Goal: Transaction & Acquisition: Purchase product/service

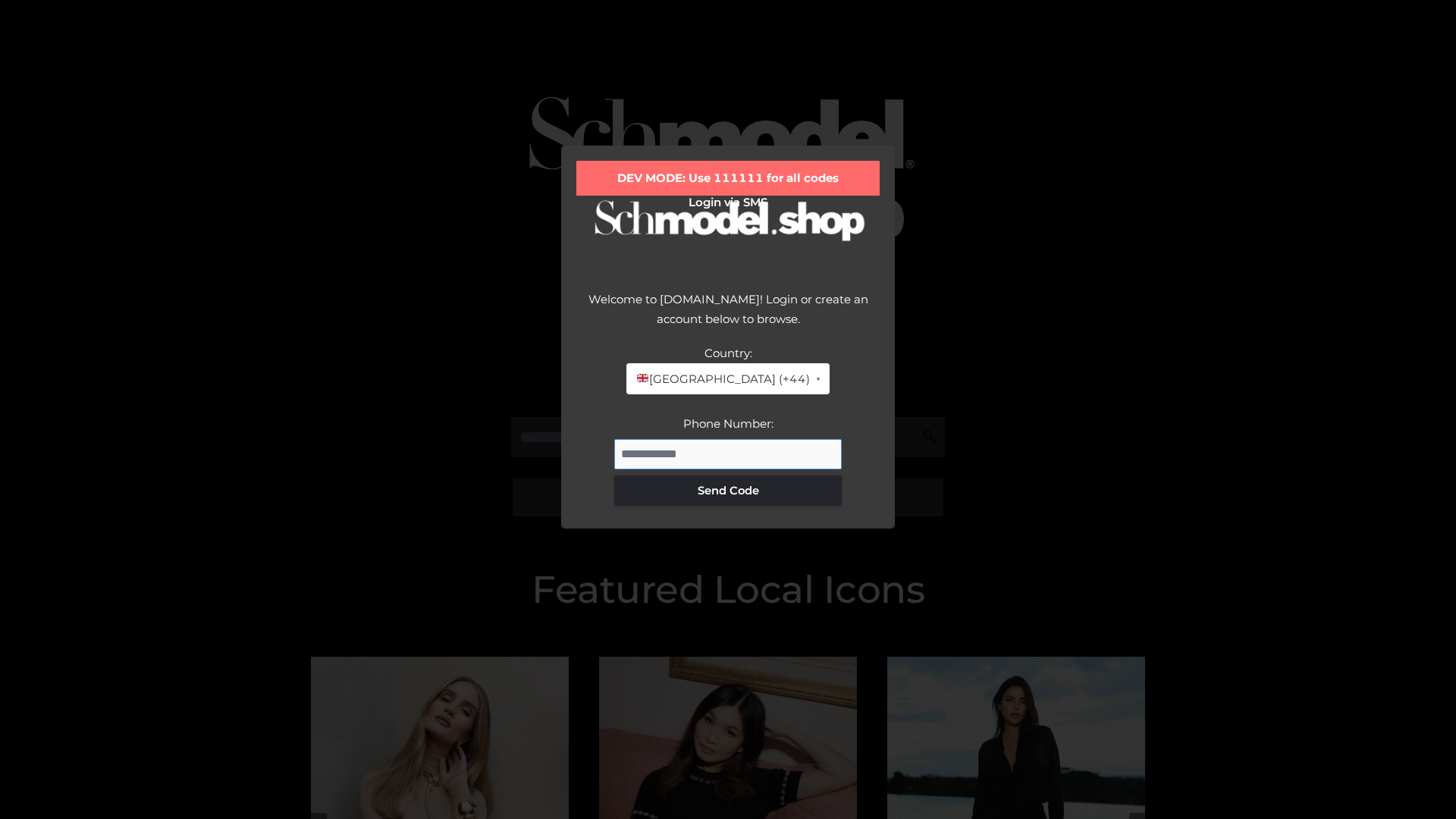
click at [728, 454] on input "Phone Number:" at bounding box center [728, 455] width 227 height 31
type input "**********"
click at [728, 490] on button "Send Code" at bounding box center [728, 491] width 227 height 31
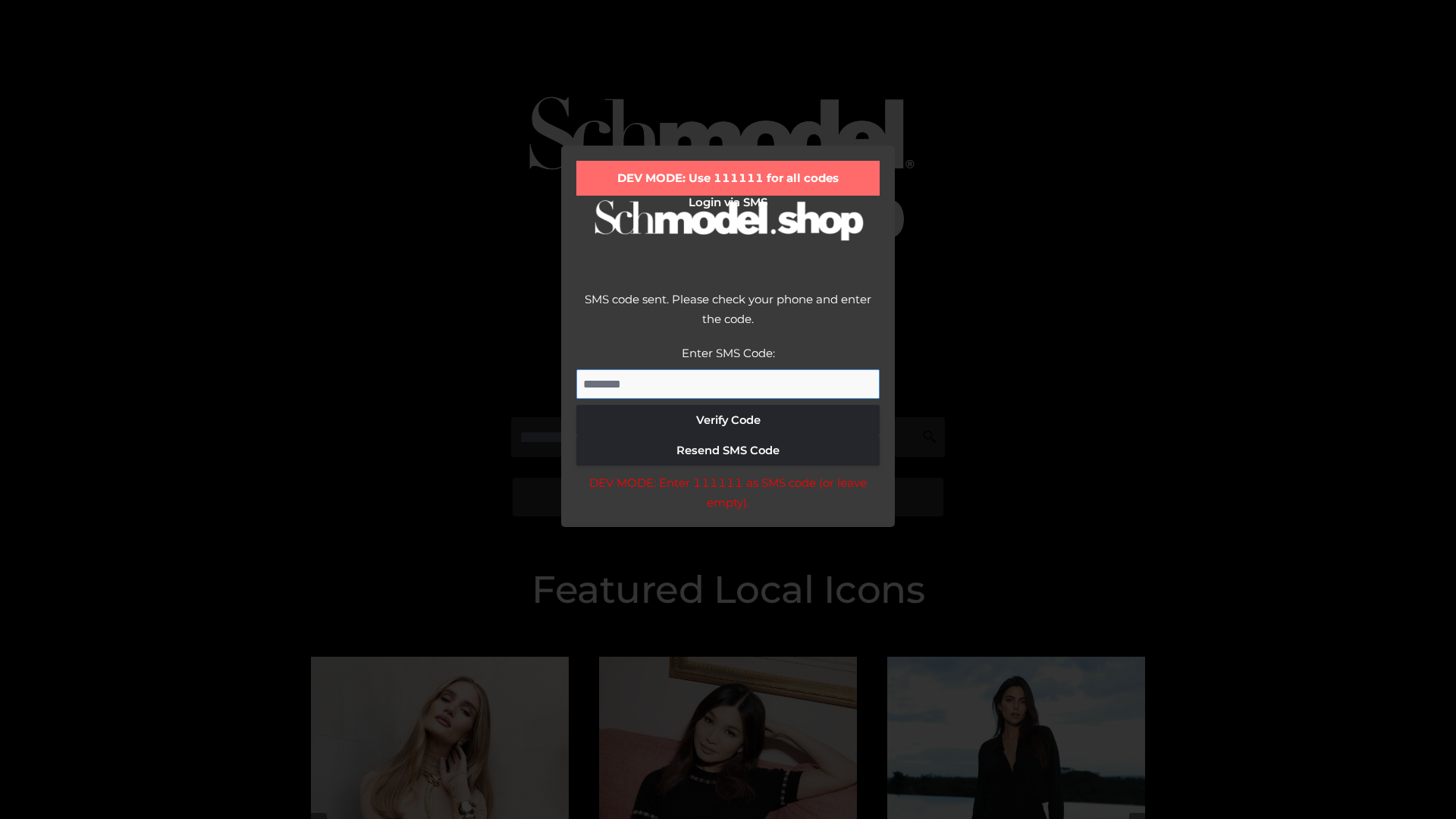
click at [728, 384] on input "Enter SMS Code:" at bounding box center [728, 385] width 304 height 31
type input "******"
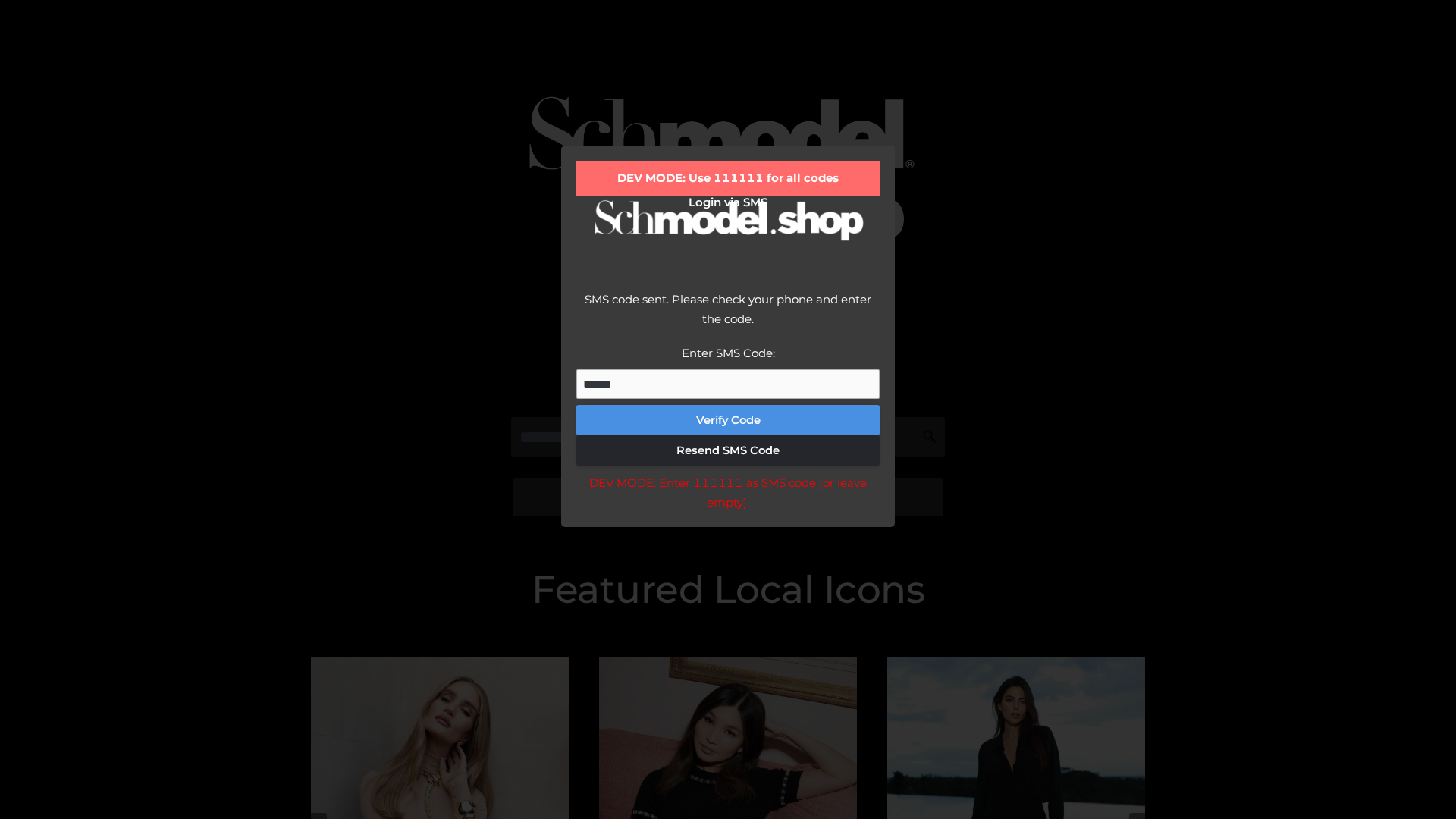
click at [728, 421] on button "Verify Code" at bounding box center [728, 421] width 304 height 31
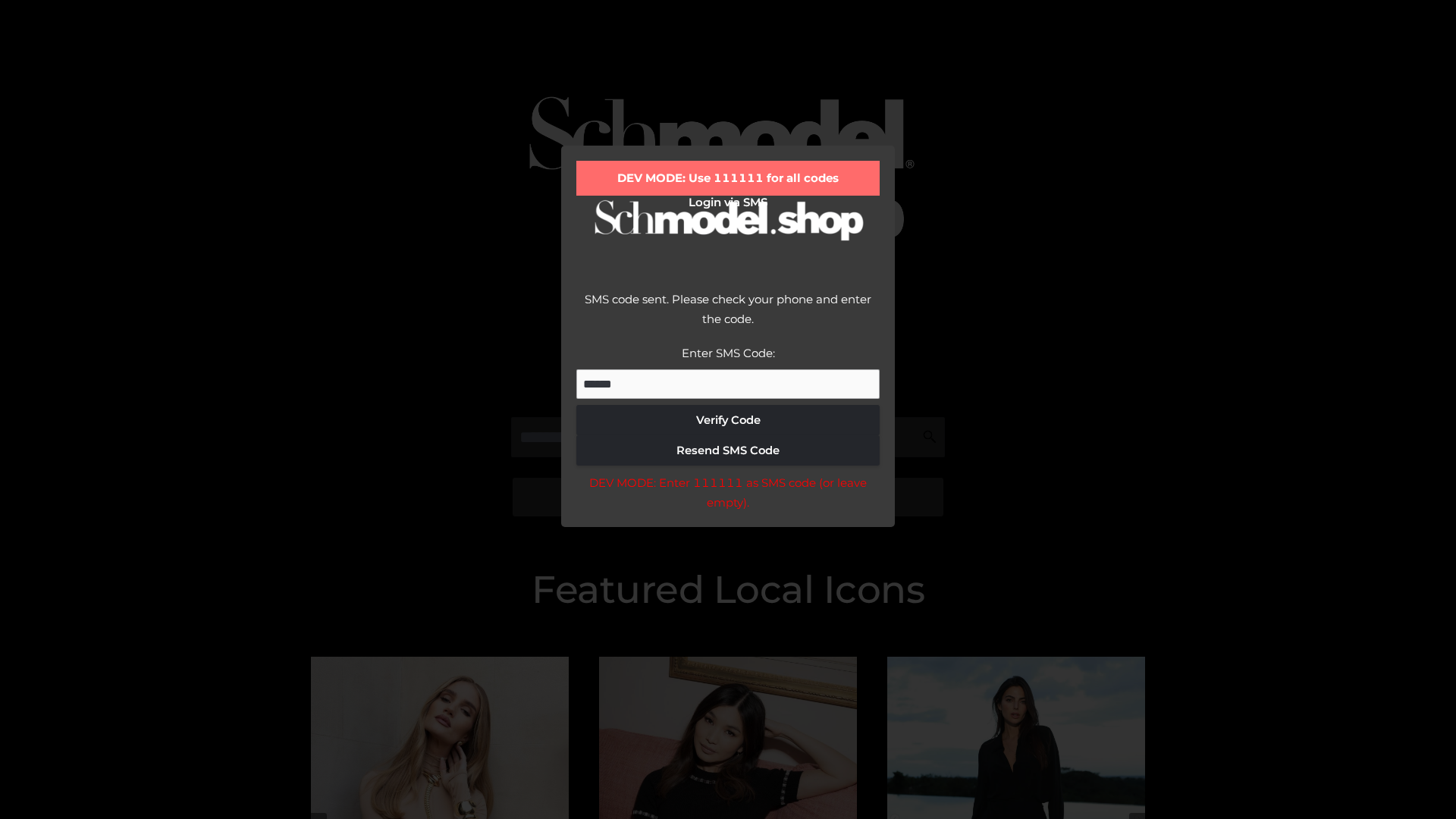
click at [727, 497] on div "DEV MODE: Enter 111111 as SMS code (or leave empty)." at bounding box center [728, 493] width 304 height 39
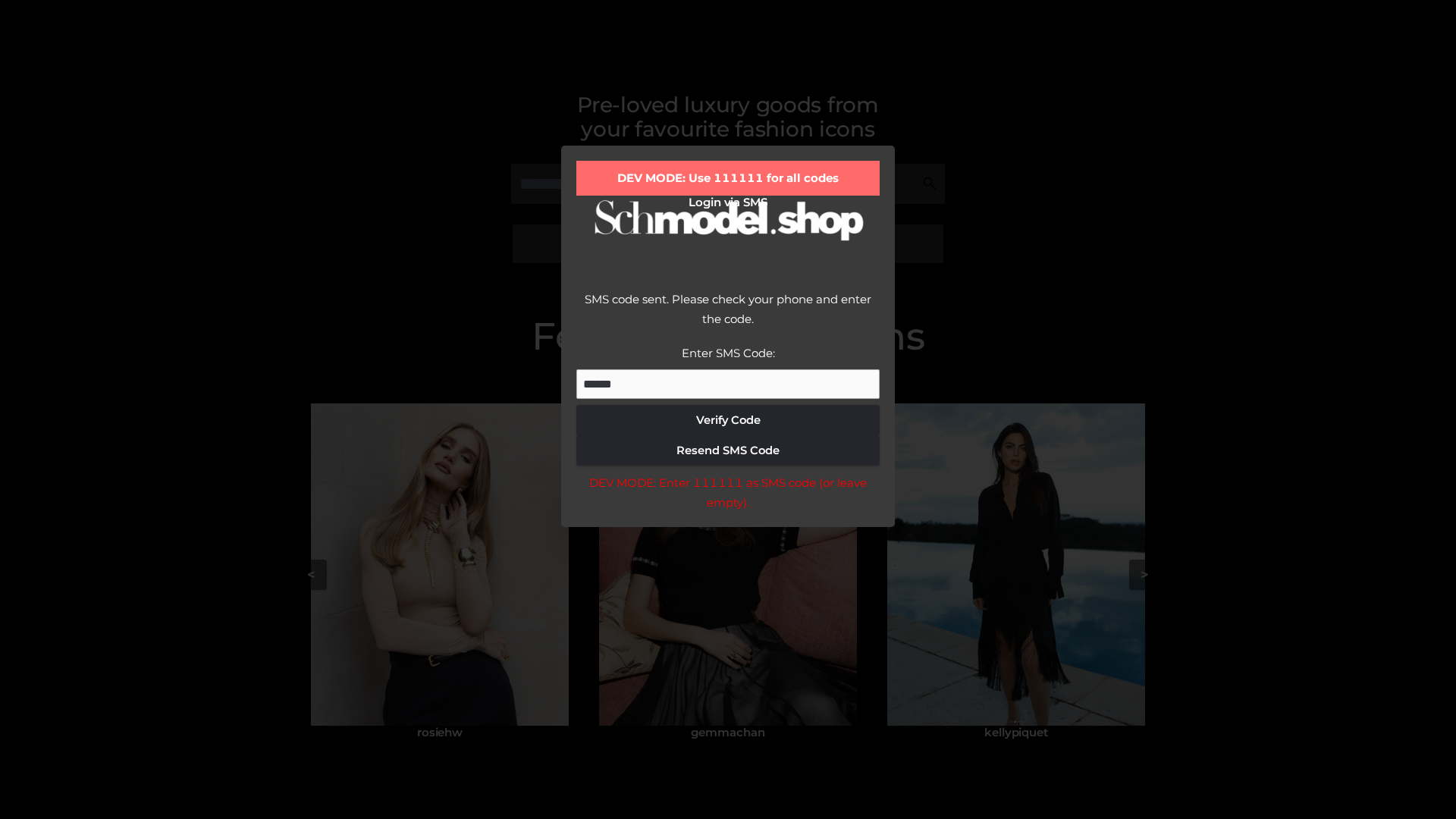
scroll to position [323, 0]
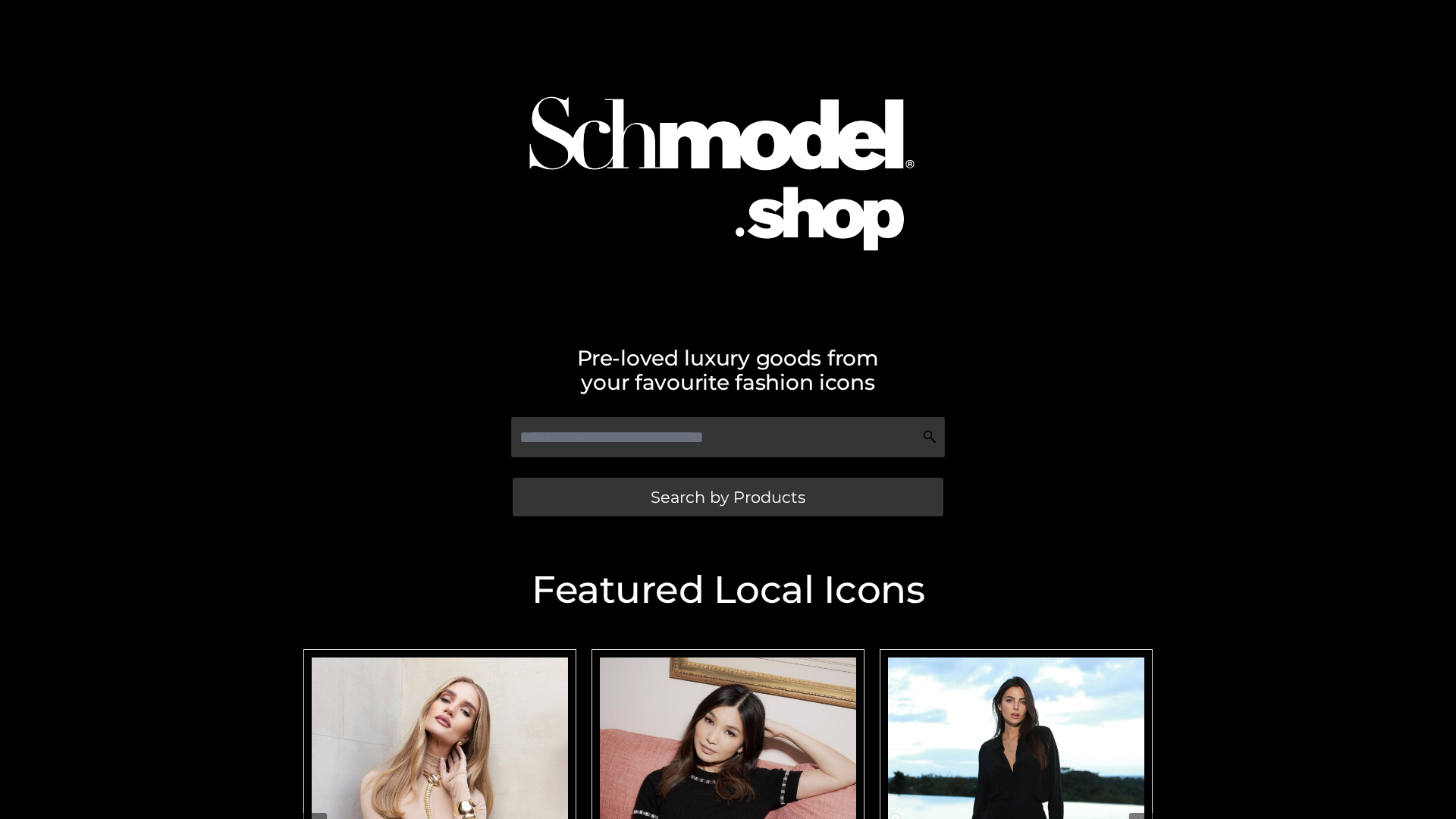
scroll to position [323, 0]
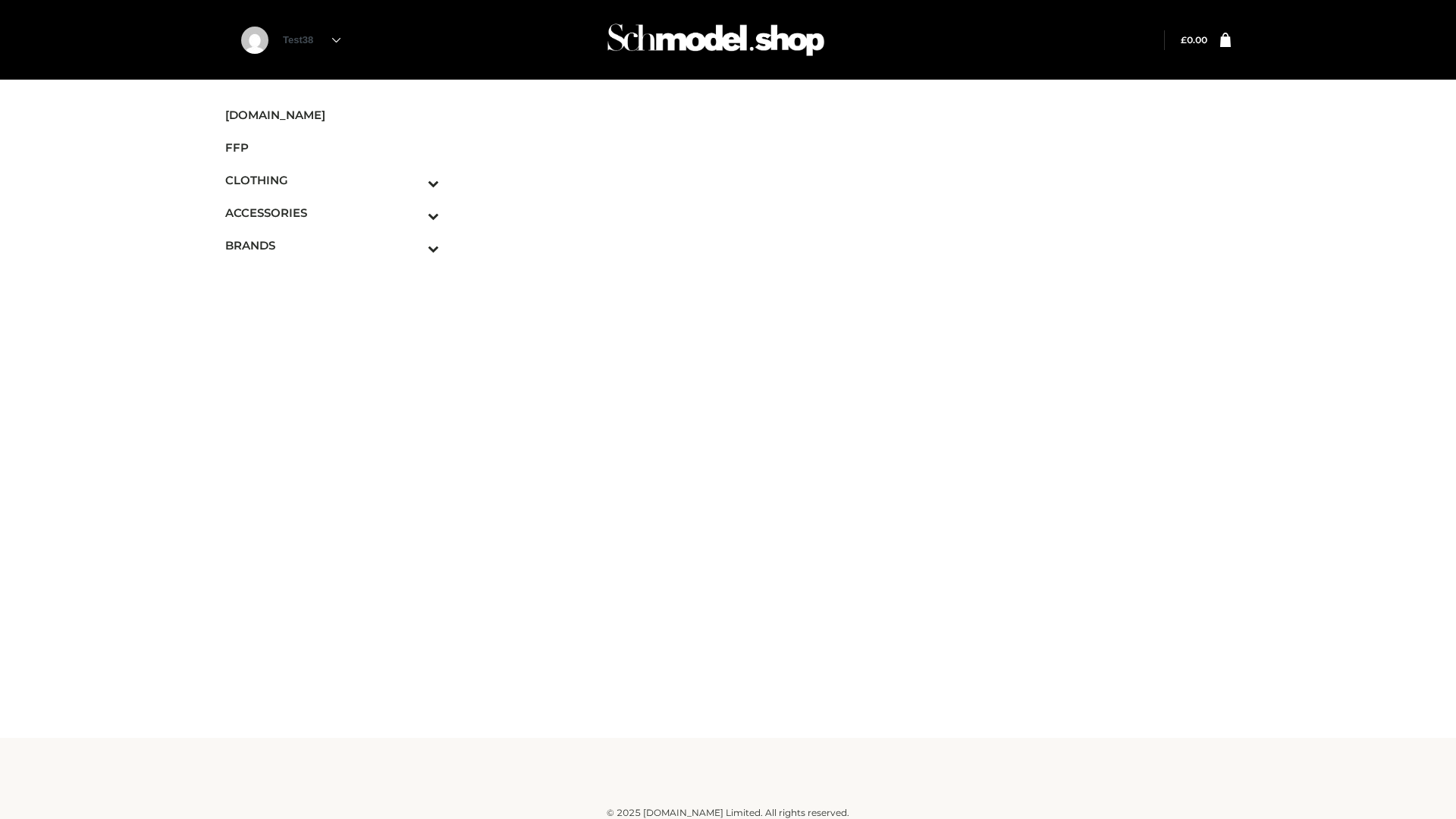
scroll to position [9, 0]
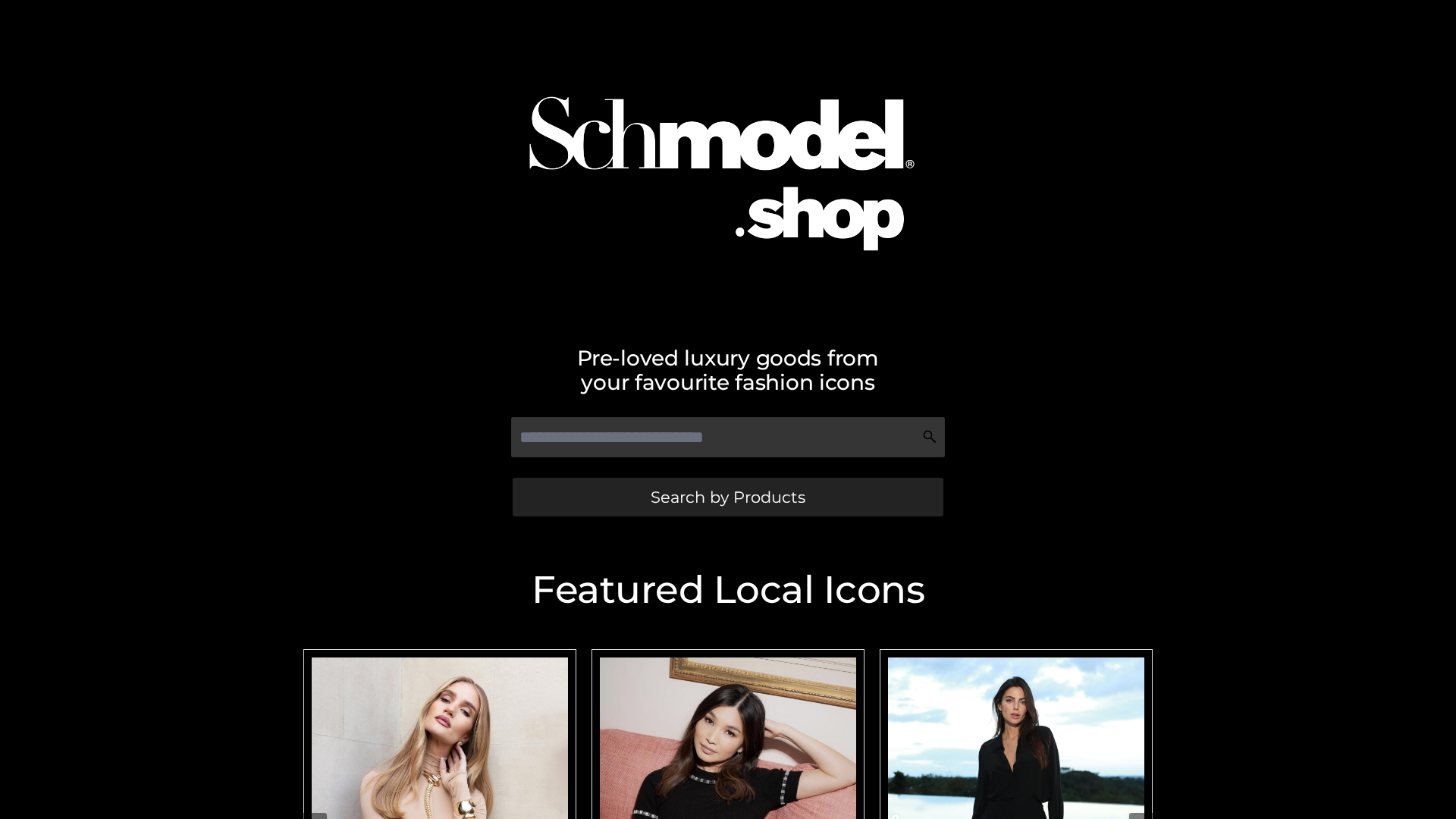
click at [727, 497] on span "Search by Products" at bounding box center [728, 497] width 155 height 16
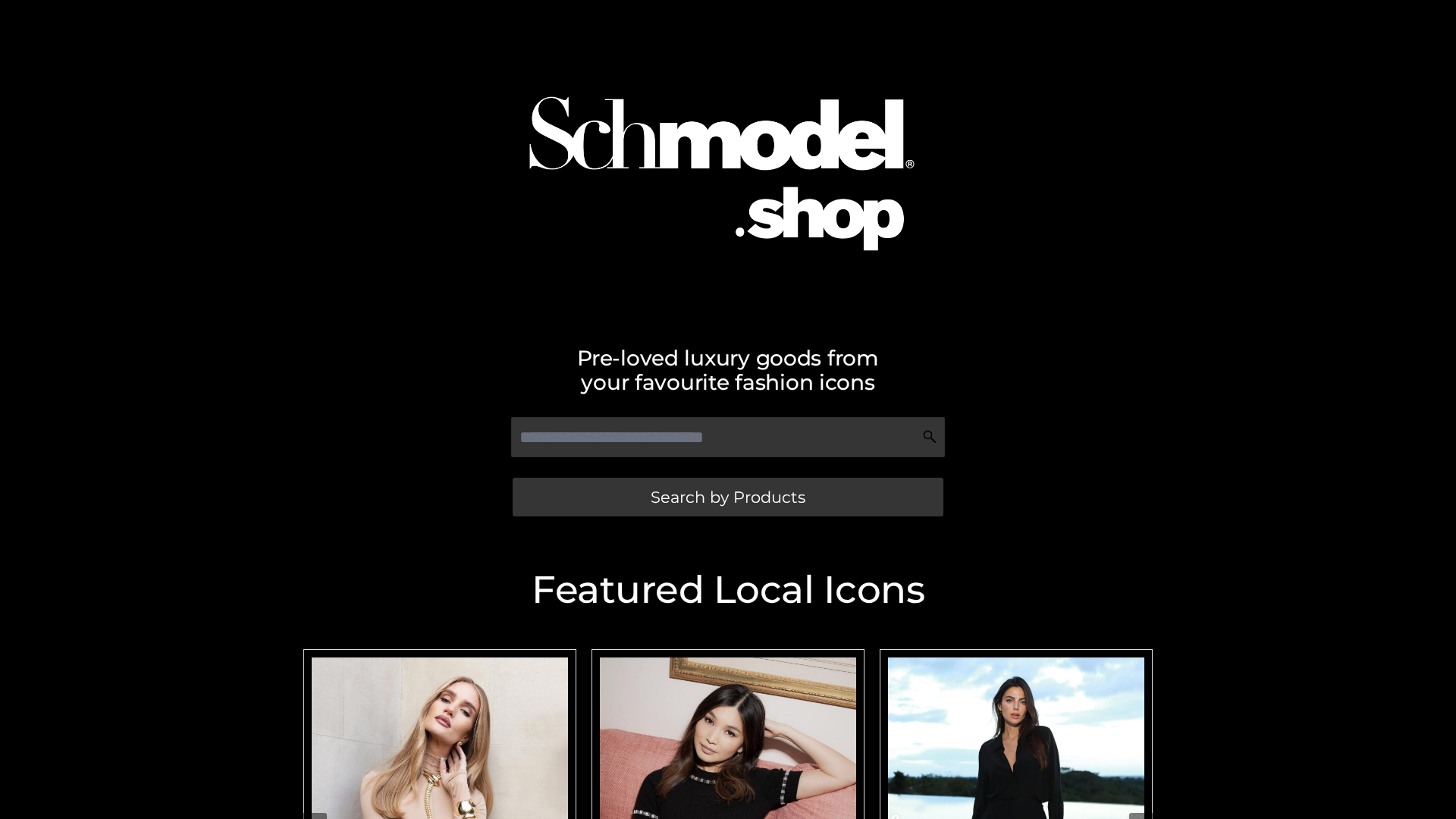
click at [727, 497] on span "Search by Products" at bounding box center [728, 497] width 155 height 16
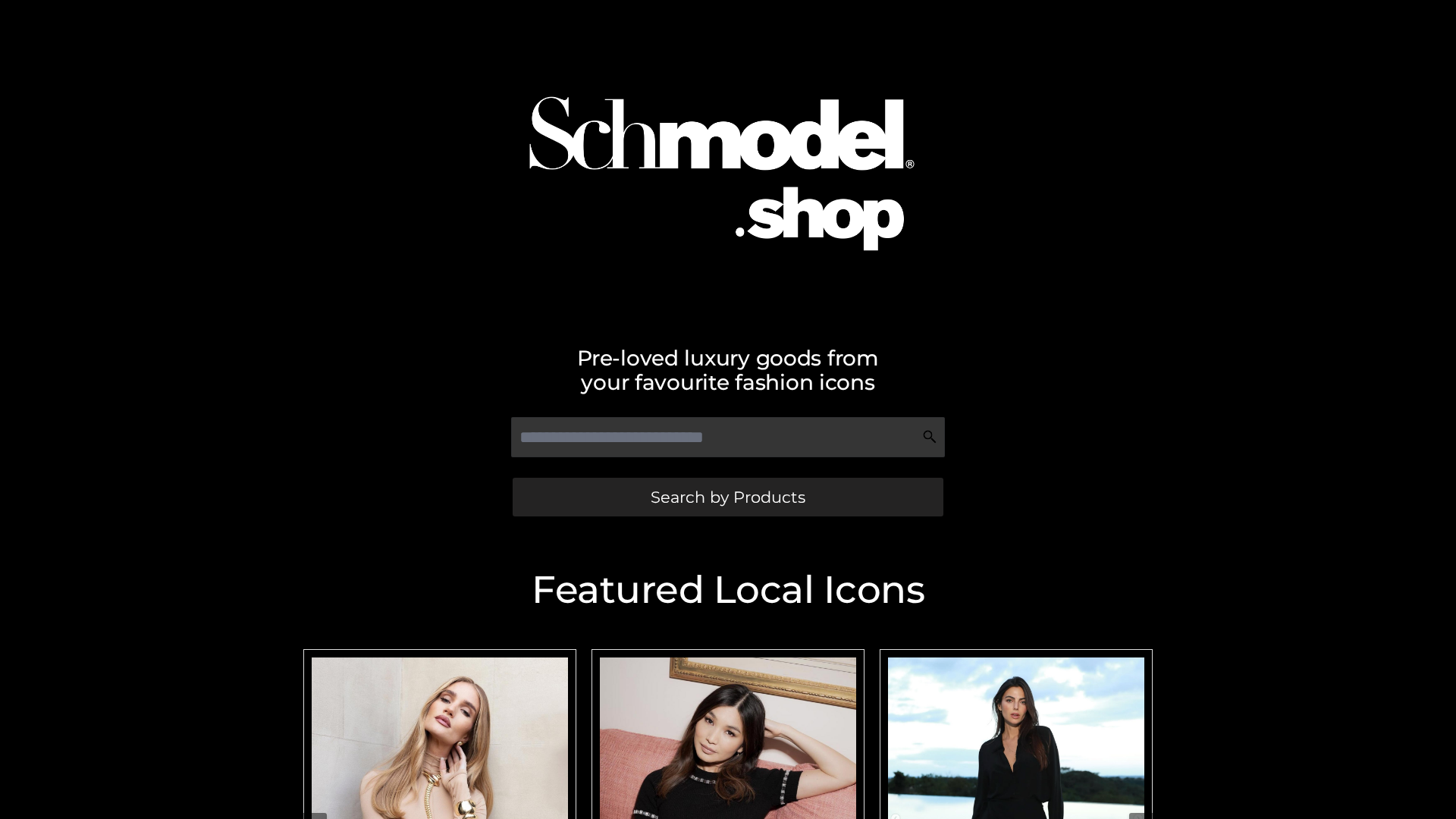
click at [727, 497] on span "Search by Products" at bounding box center [728, 497] width 155 height 16
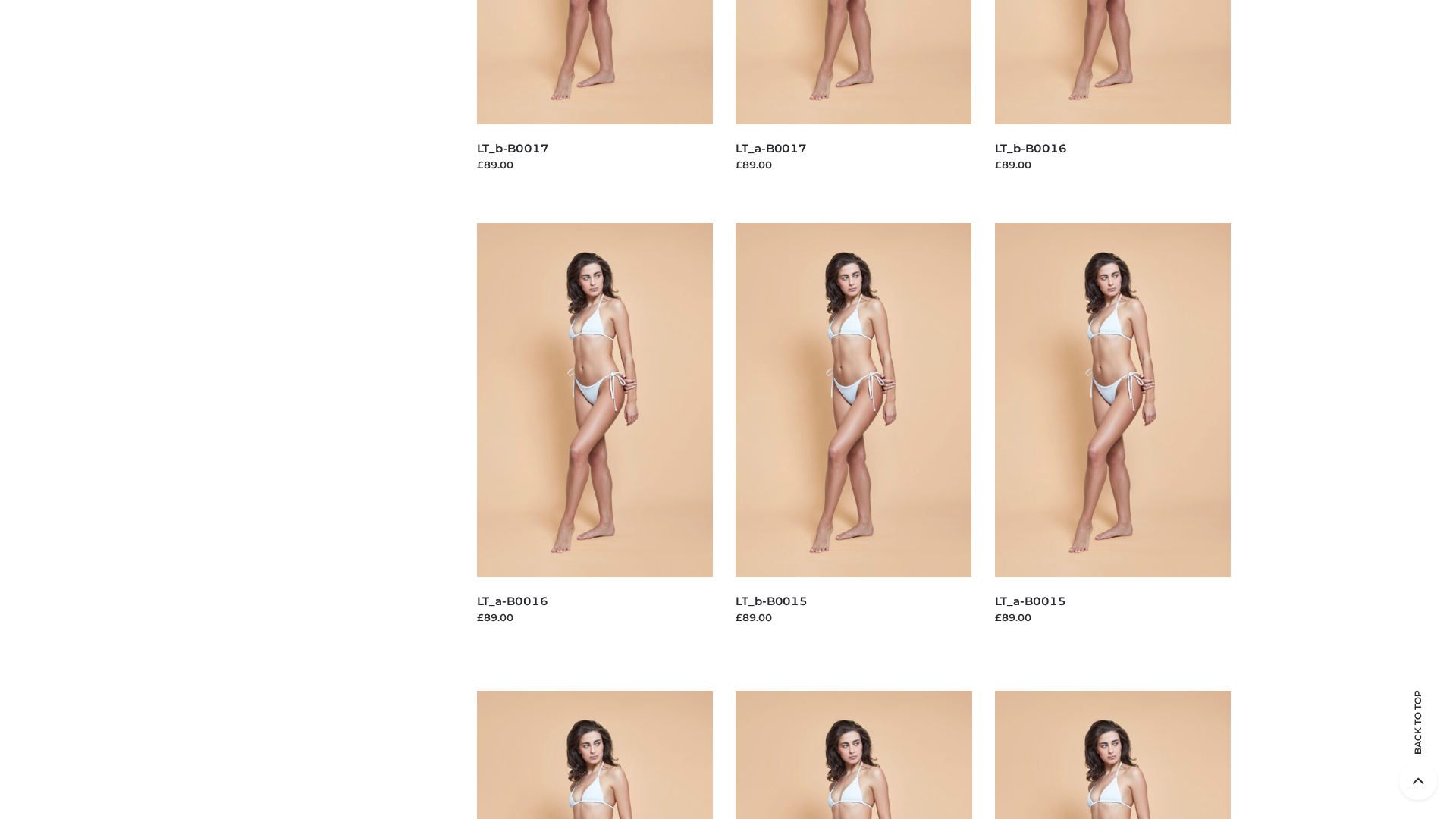
scroll to position [2157, 0]
